Goal: Task Accomplishment & Management: Complete application form

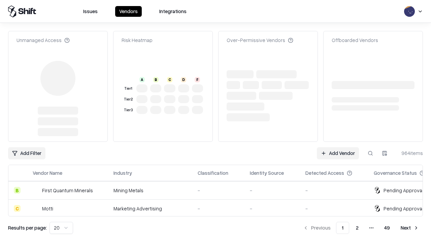
click at [338, 147] on link "Add Vendor" at bounding box center [338, 153] width 42 height 12
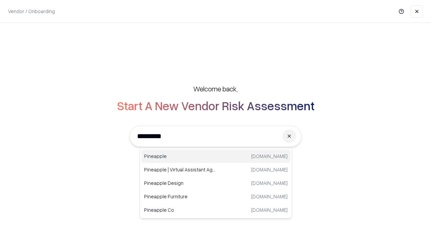
click at [216, 156] on div "Pineapple [DOMAIN_NAME]" at bounding box center [215, 156] width 149 height 13
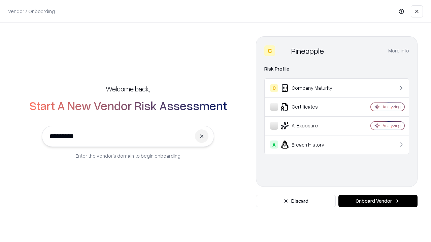
type input "*********"
click at [378, 201] on button "Onboard Vendor" at bounding box center [377, 201] width 79 height 12
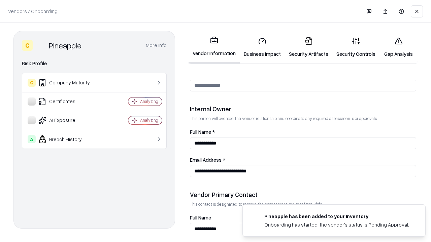
scroll to position [349, 0]
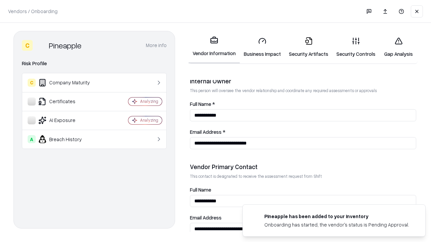
click at [262, 47] on link "Business Impact" at bounding box center [262, 47] width 45 height 31
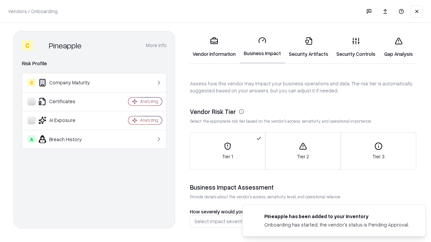
click at [308, 47] on link "Security Artifacts" at bounding box center [308, 47] width 47 height 31
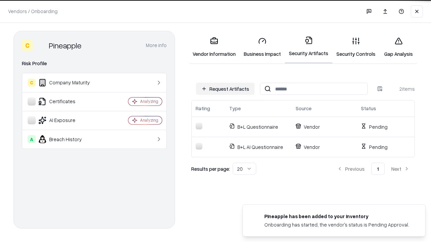
click at [225, 89] on button "Request Artifacts" at bounding box center [225, 89] width 59 height 12
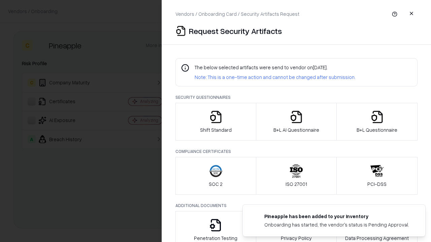
click at [215, 122] on icon "button" at bounding box center [215, 116] width 13 height 13
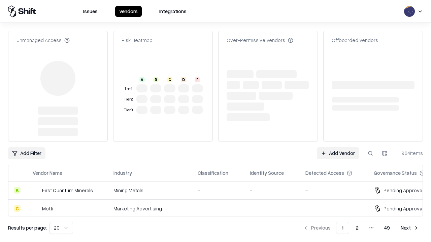
click at [338, 147] on link "Add Vendor" at bounding box center [338, 153] width 42 height 12
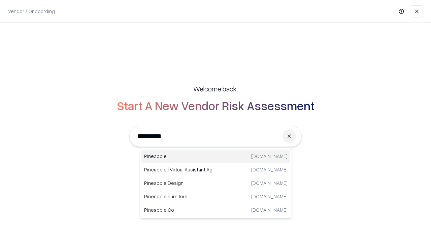
click at [216, 156] on div "Pineapple [DOMAIN_NAME]" at bounding box center [215, 156] width 149 height 13
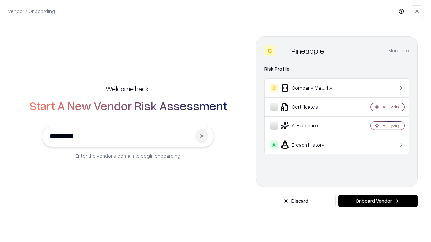
type input "*********"
click at [378, 201] on button "Onboard Vendor" at bounding box center [377, 201] width 79 height 12
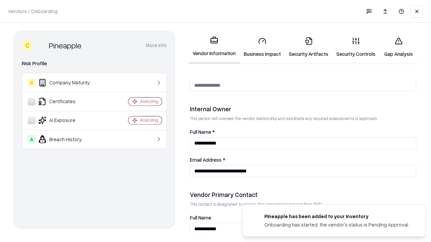
scroll to position [349, 0]
